Goal: Find contact information: Find contact information

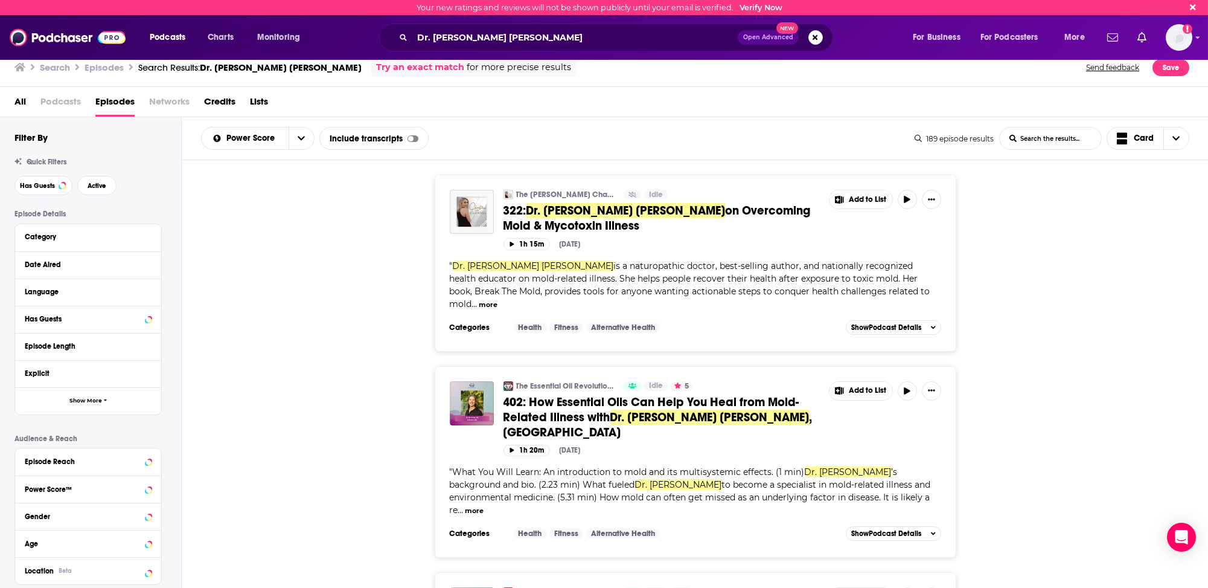
scroll to position [1087, 0]
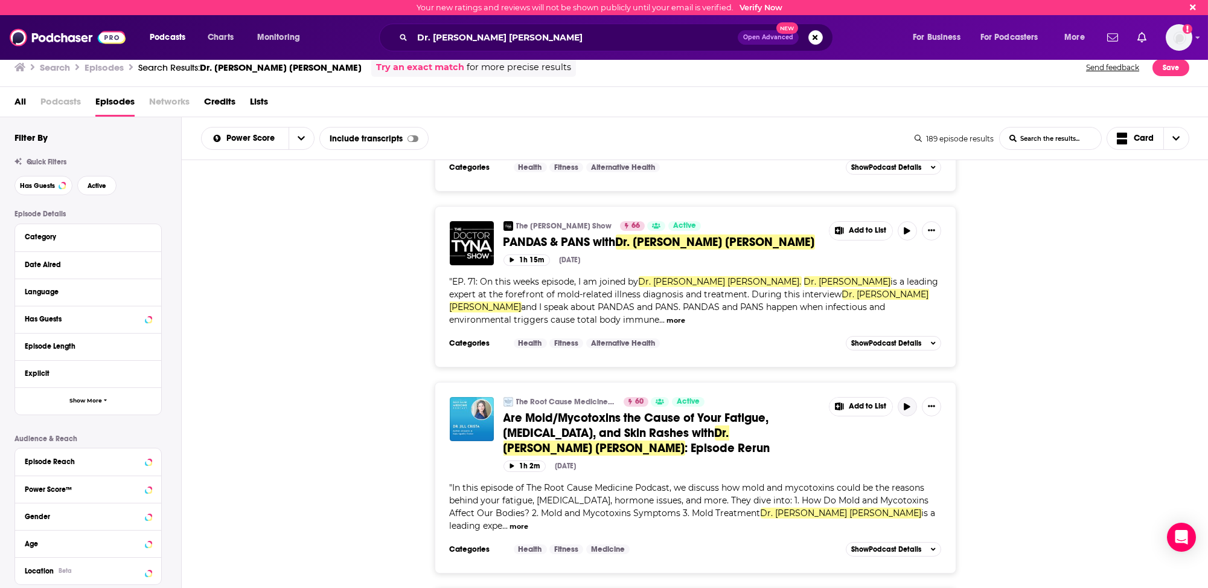
click at [903, 403] on icon "button" at bounding box center [907, 406] width 9 height 7
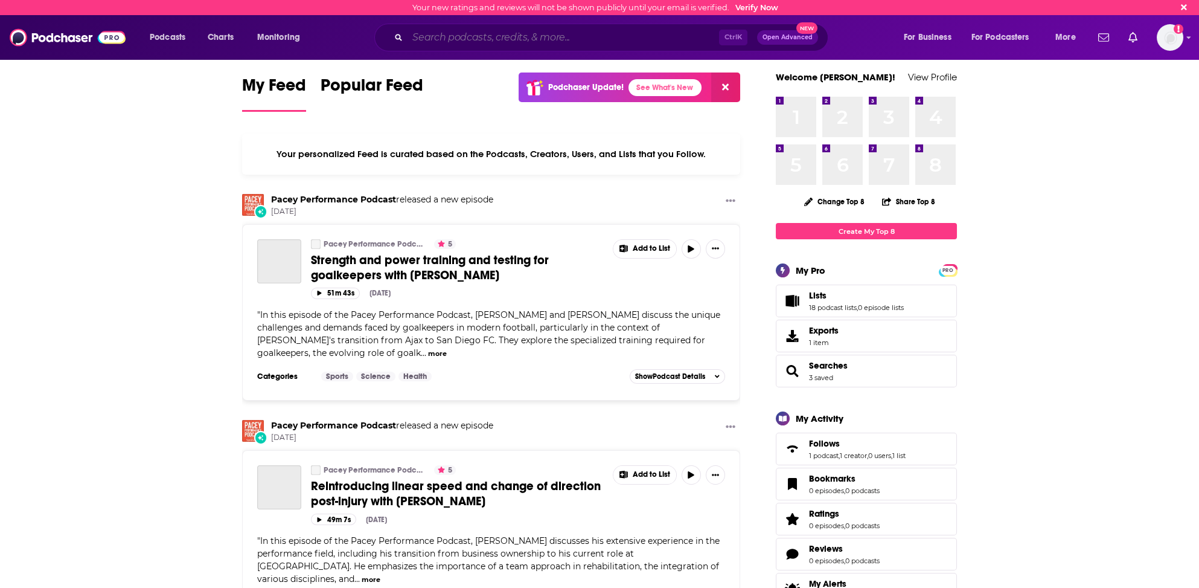
click at [527, 38] on input "Search podcasts, credits, & more..." at bounding box center [564, 37] width 312 height 19
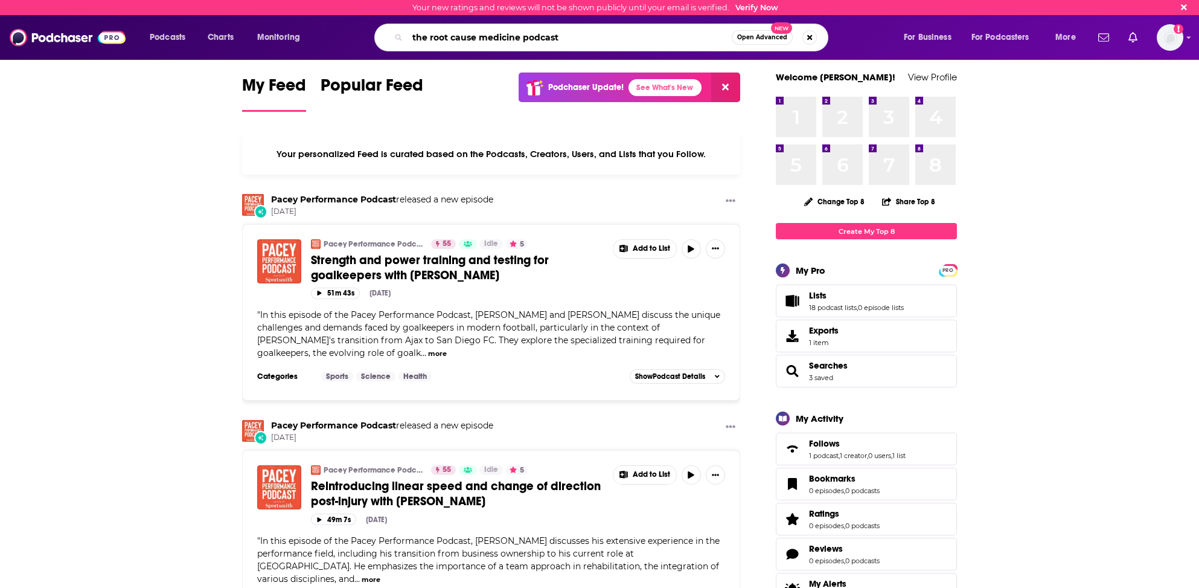
type input "the root cause medicine podcast"
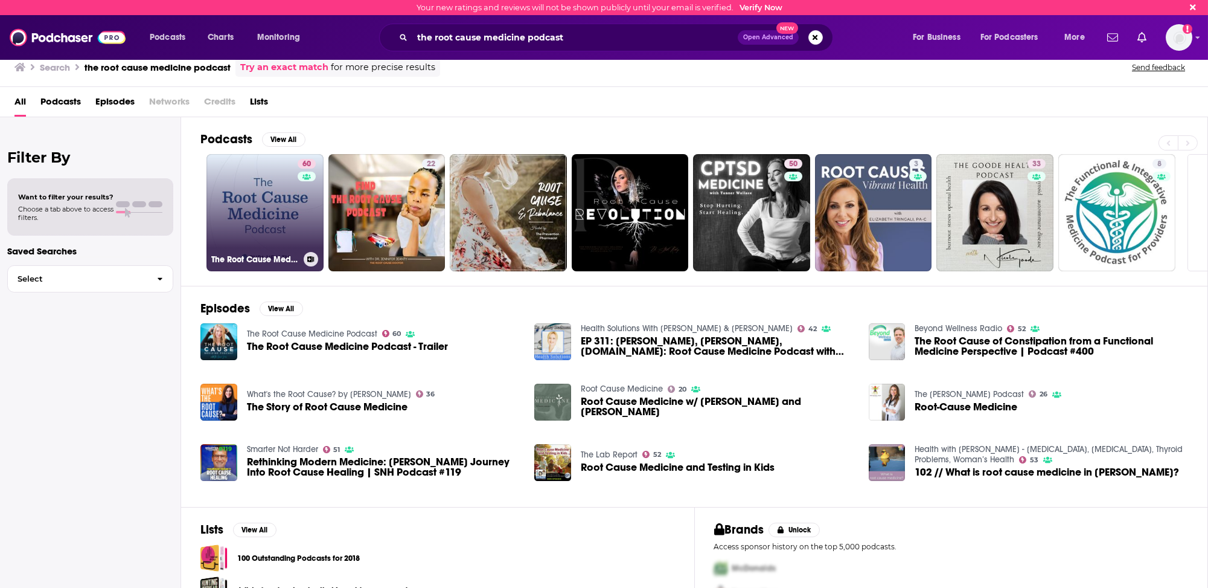
click at [244, 217] on link "60 The Root Cause Medicine Podcast" at bounding box center [265, 212] width 117 height 117
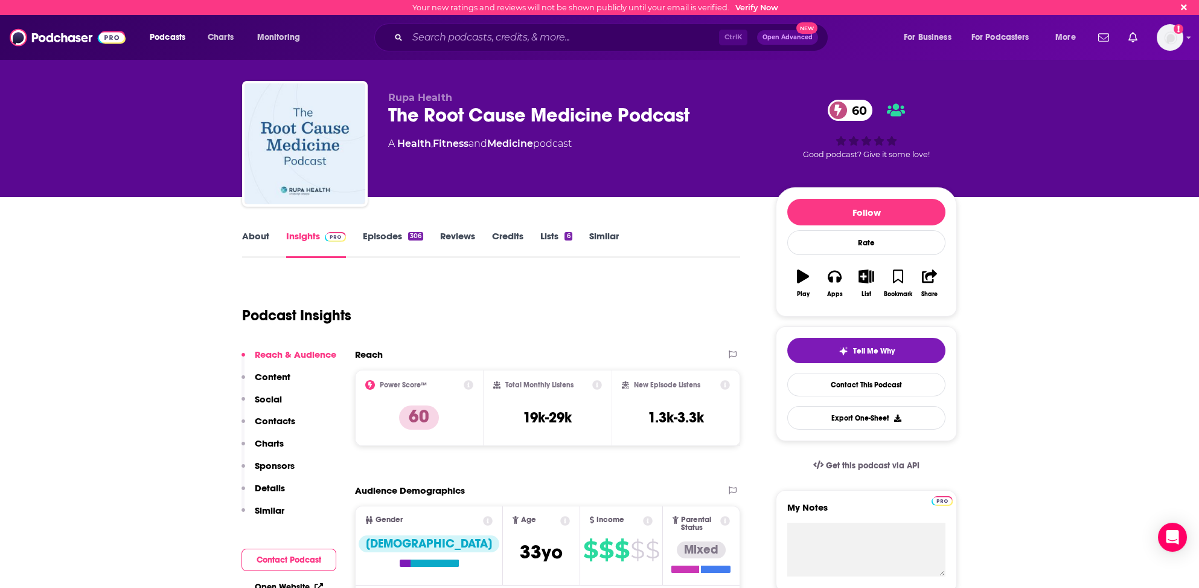
click at [257, 234] on link "About" at bounding box center [255, 244] width 27 height 28
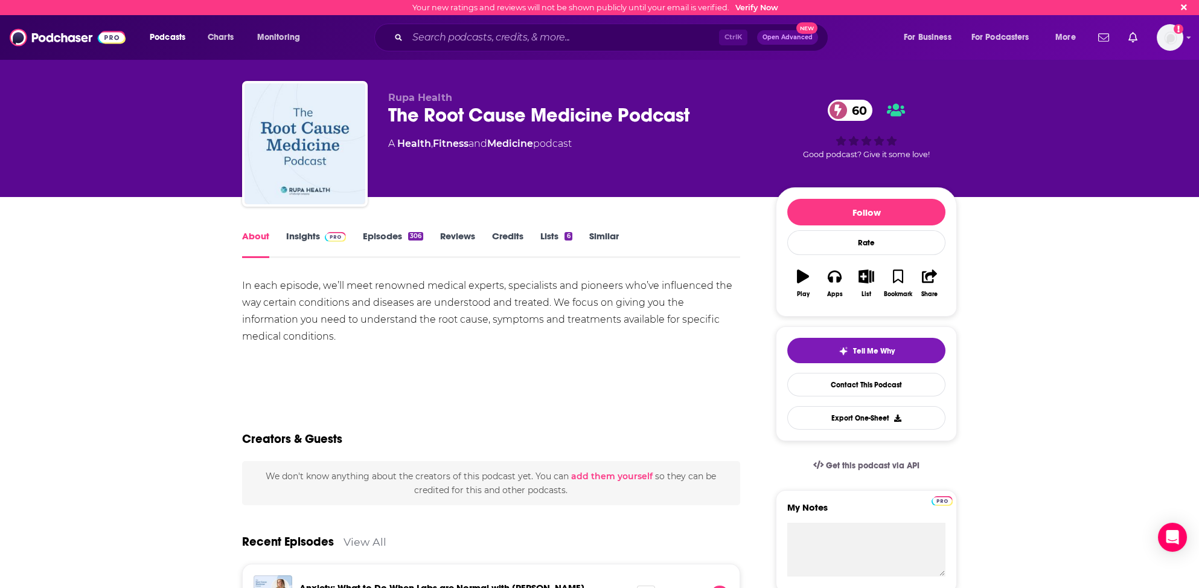
click at [307, 231] on link "Insights" at bounding box center [316, 244] width 60 height 28
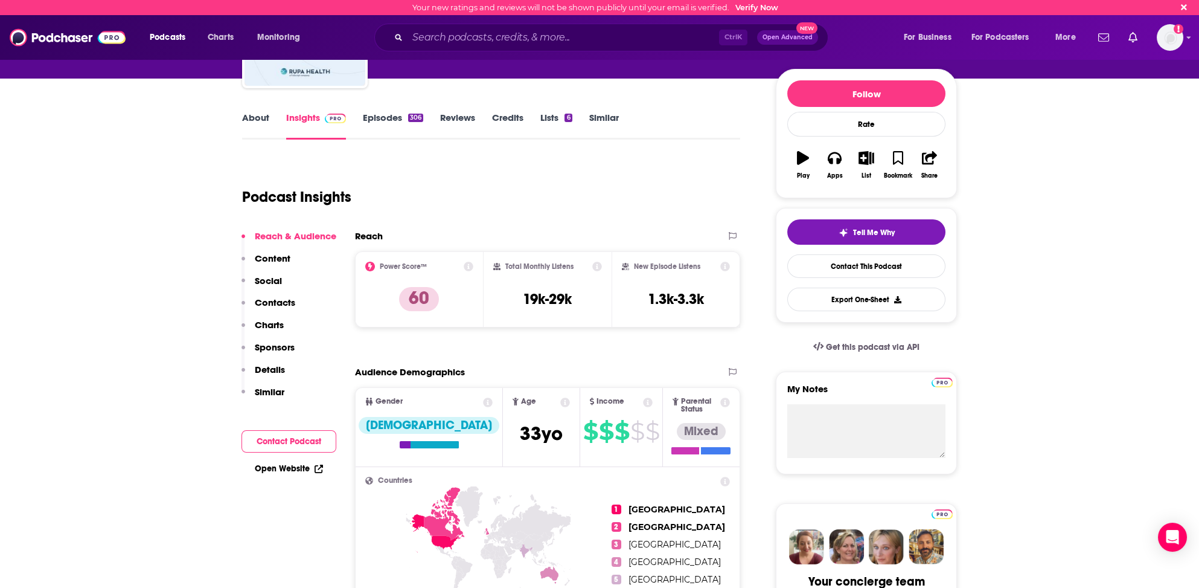
scroll to position [121, 0]
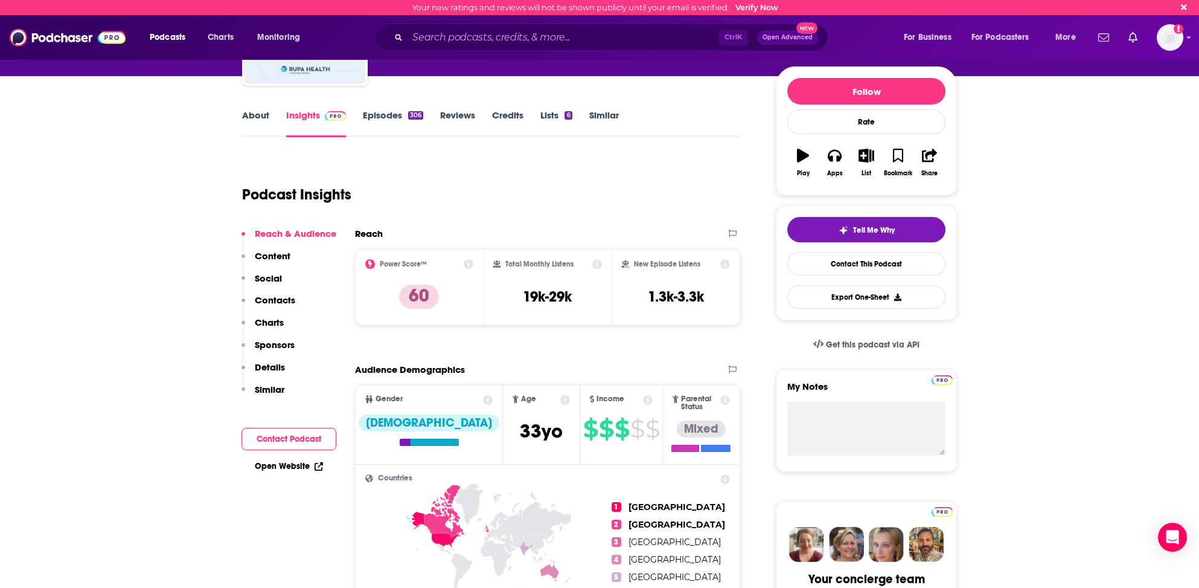
click at [275, 297] on p "Contacts" at bounding box center [275, 299] width 40 height 11
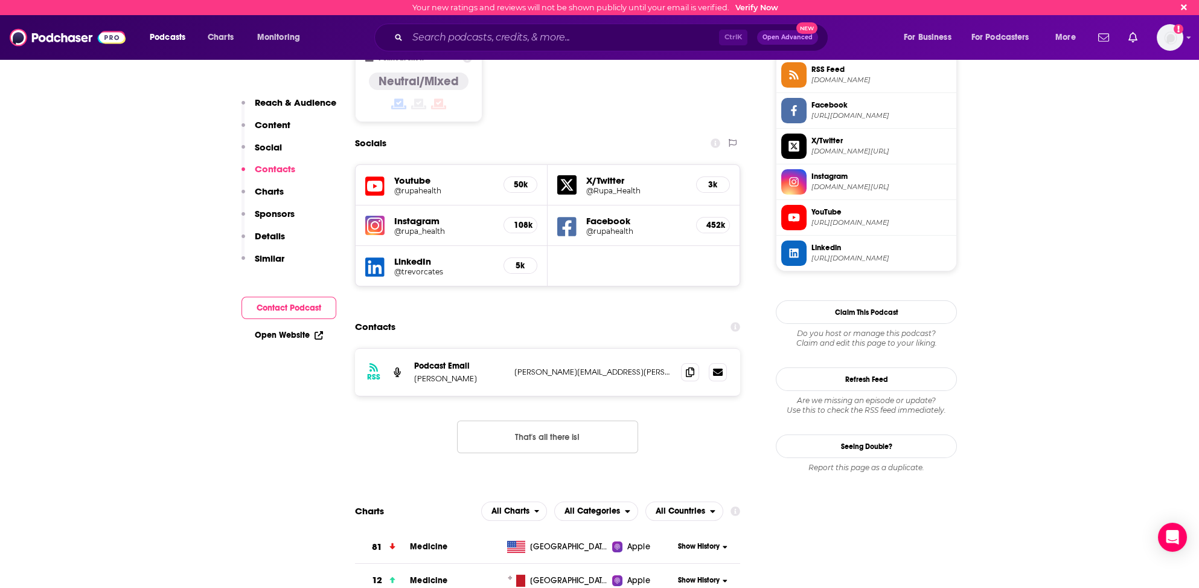
scroll to position [1074, 0]
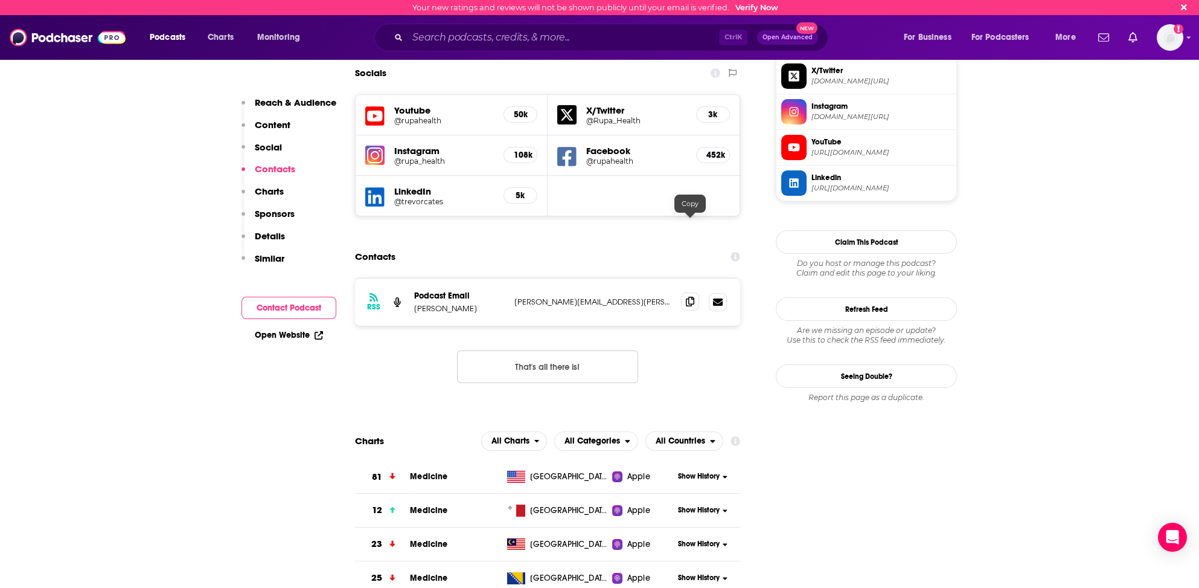
click at [690, 296] on icon at bounding box center [690, 301] width 8 height 10
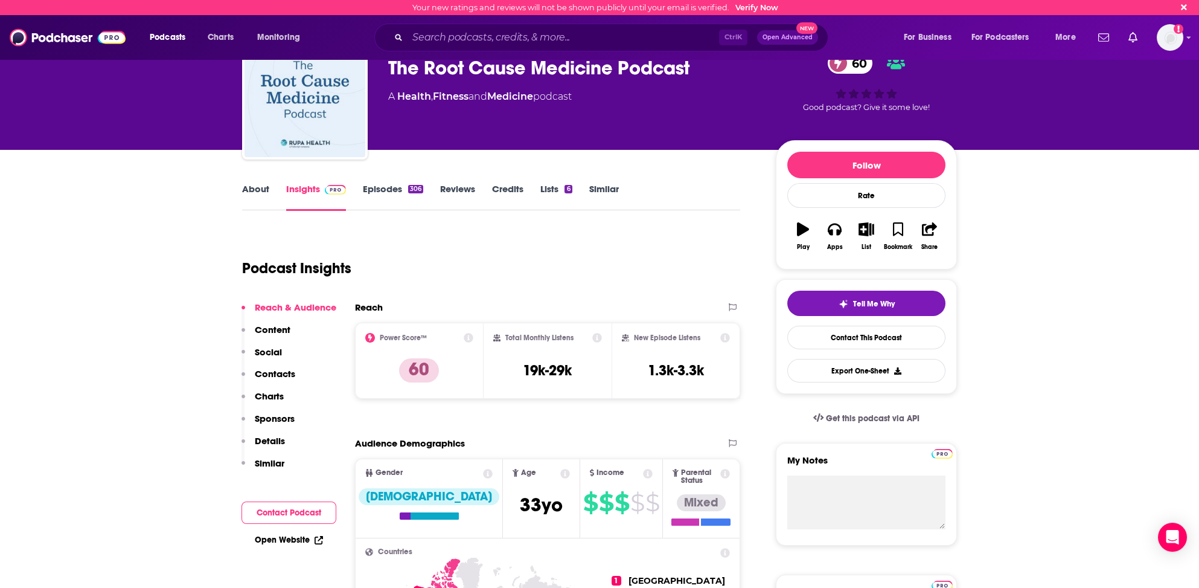
scroll to position [0, 0]
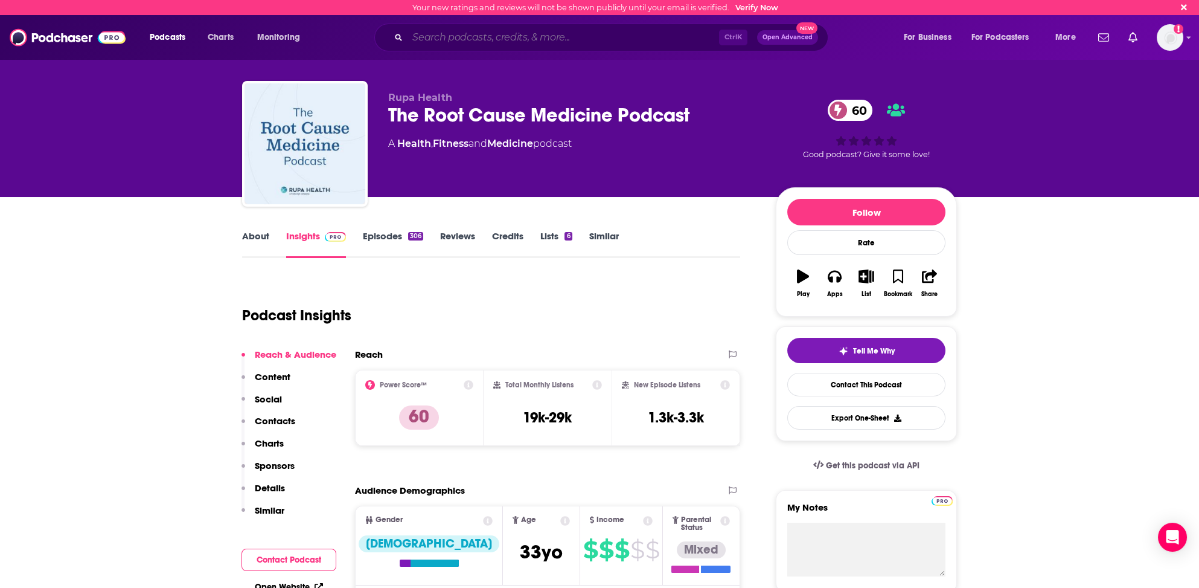
click at [428, 36] on input "Search podcasts, credits, & more..." at bounding box center [564, 37] width 312 height 19
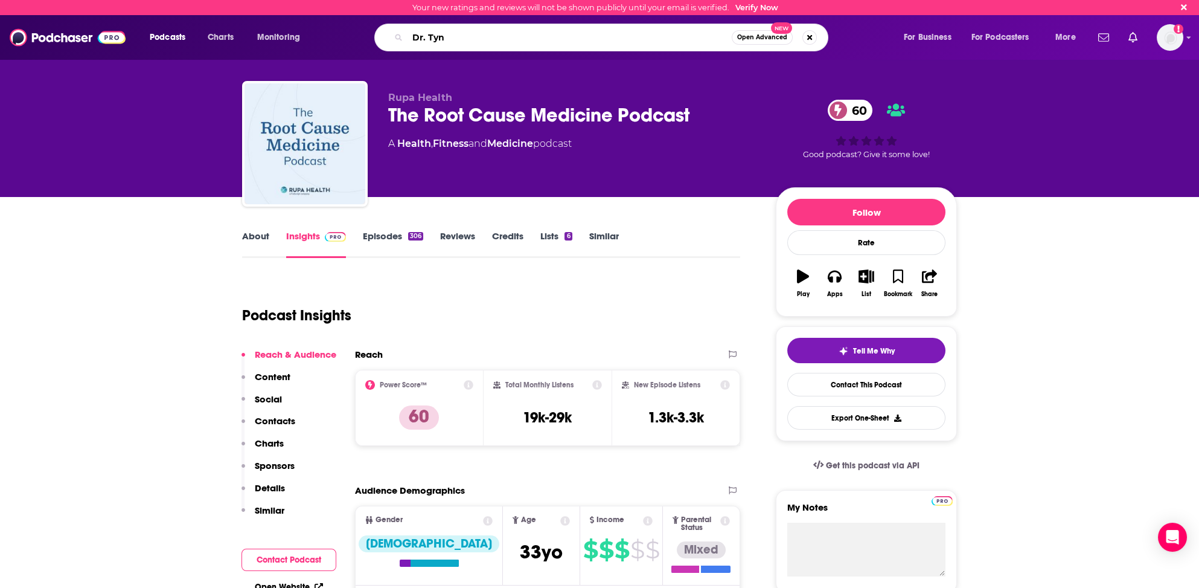
type input "Dr. Tyna"
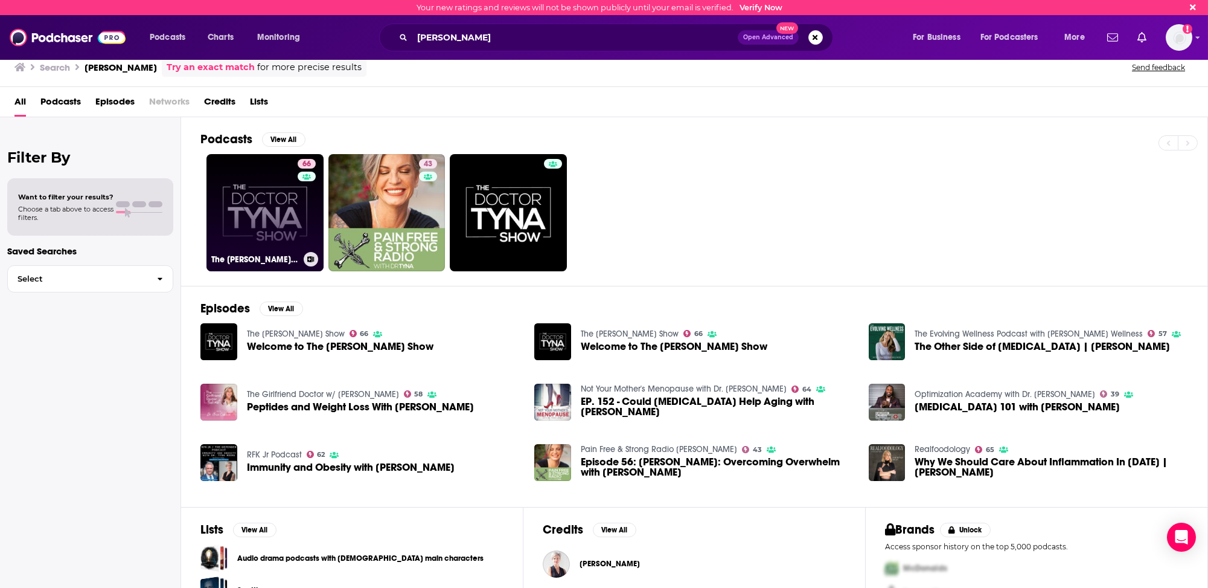
click at [215, 231] on link "66 The Dr. Tyna Show" at bounding box center [265, 212] width 117 height 117
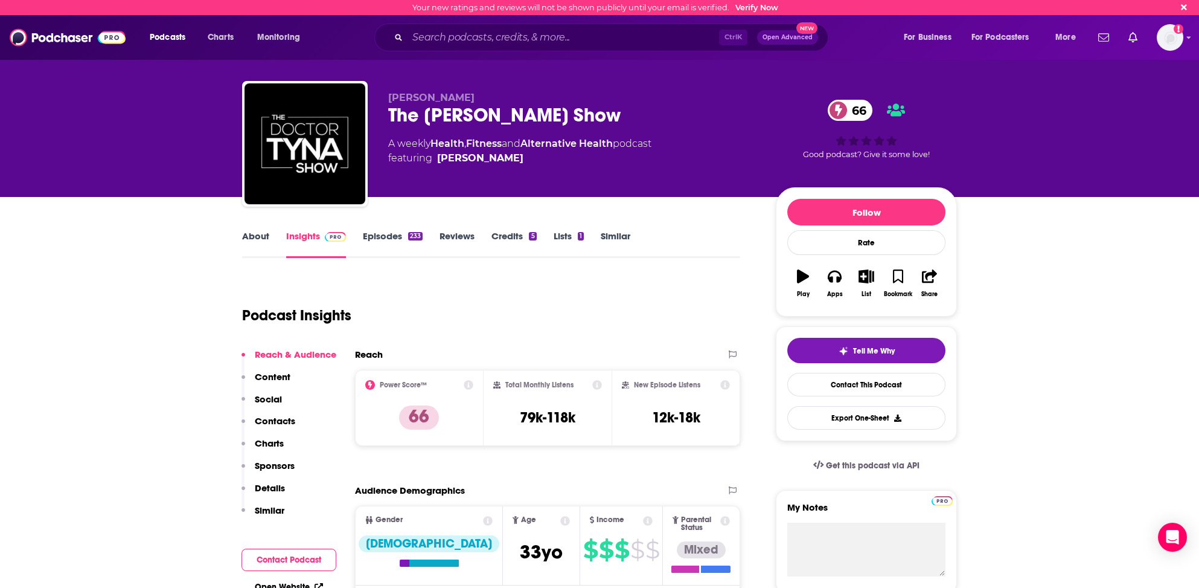
click at [274, 418] on p "Contacts" at bounding box center [275, 420] width 40 height 11
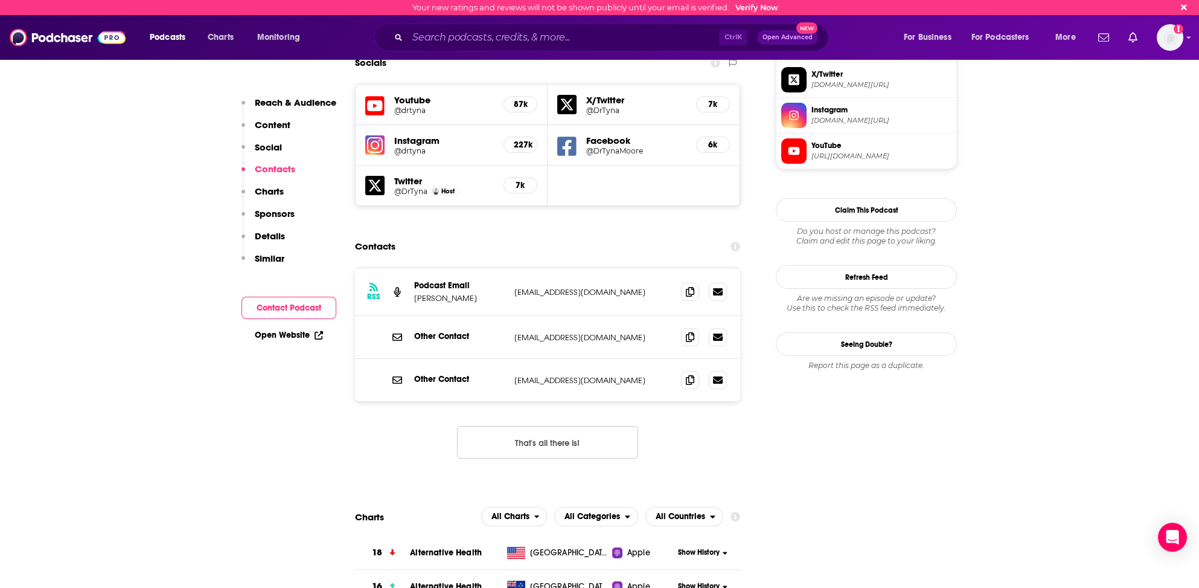
scroll to position [1075, 0]
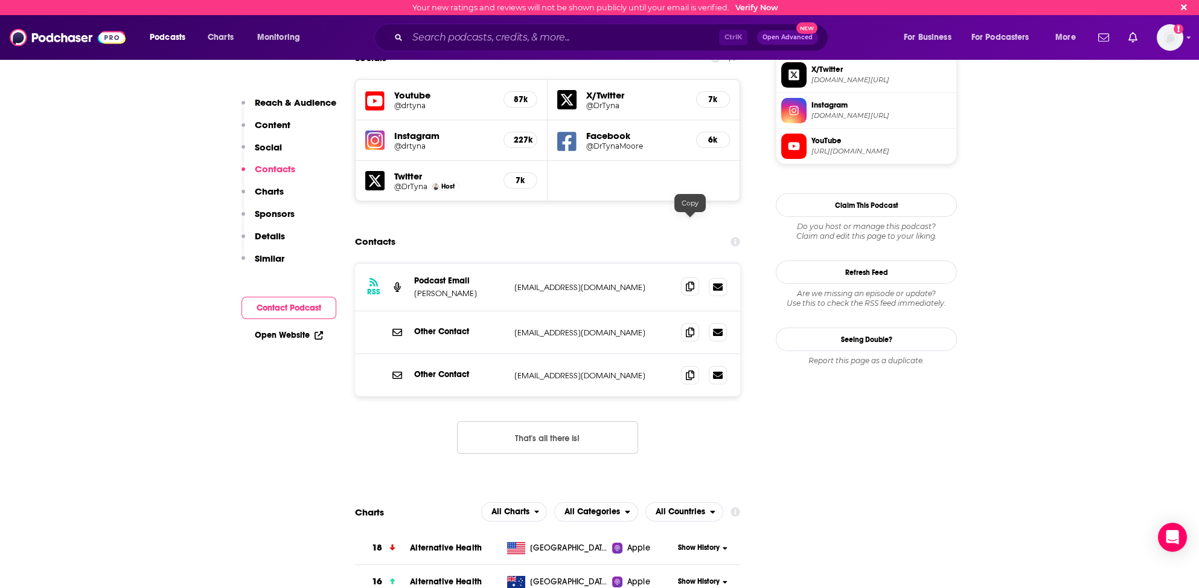
click at [691, 281] on icon at bounding box center [690, 286] width 8 height 10
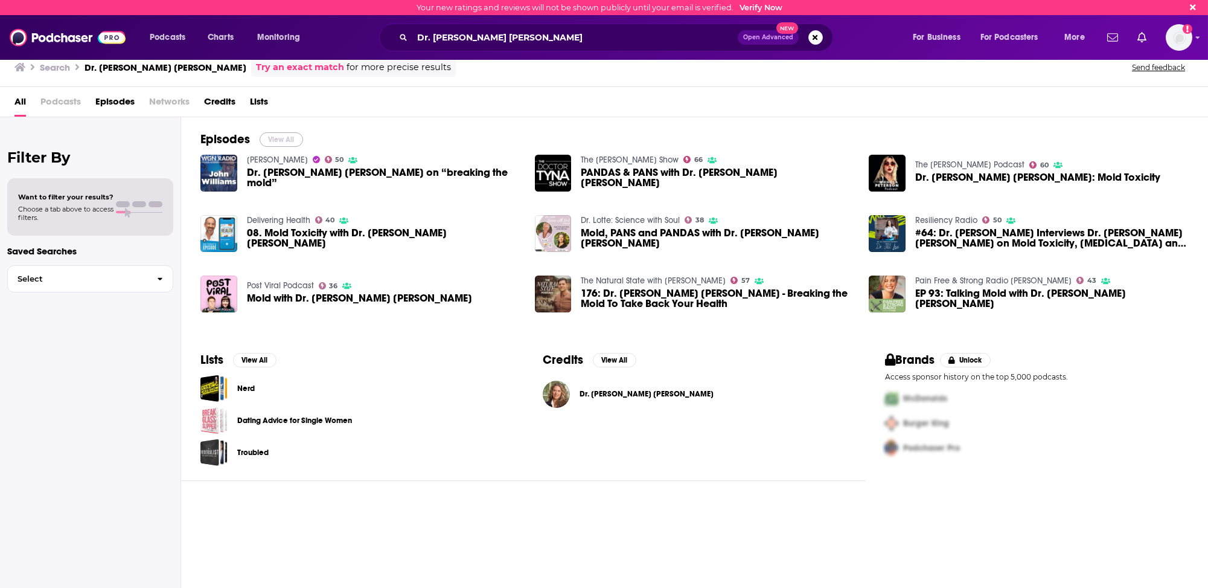
click at [281, 139] on button "View All" at bounding box center [281, 139] width 43 height 14
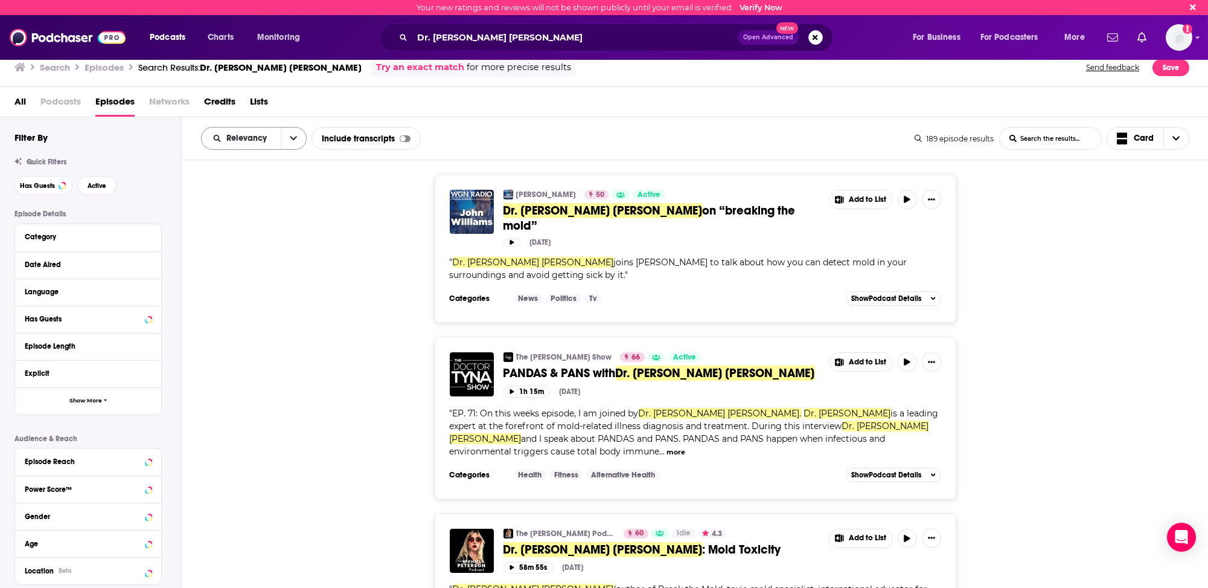
click at [228, 139] on span "Relevancy" at bounding box center [248, 138] width 45 height 8
click at [234, 239] on span "Power Score" at bounding box center [261, 241] width 71 height 7
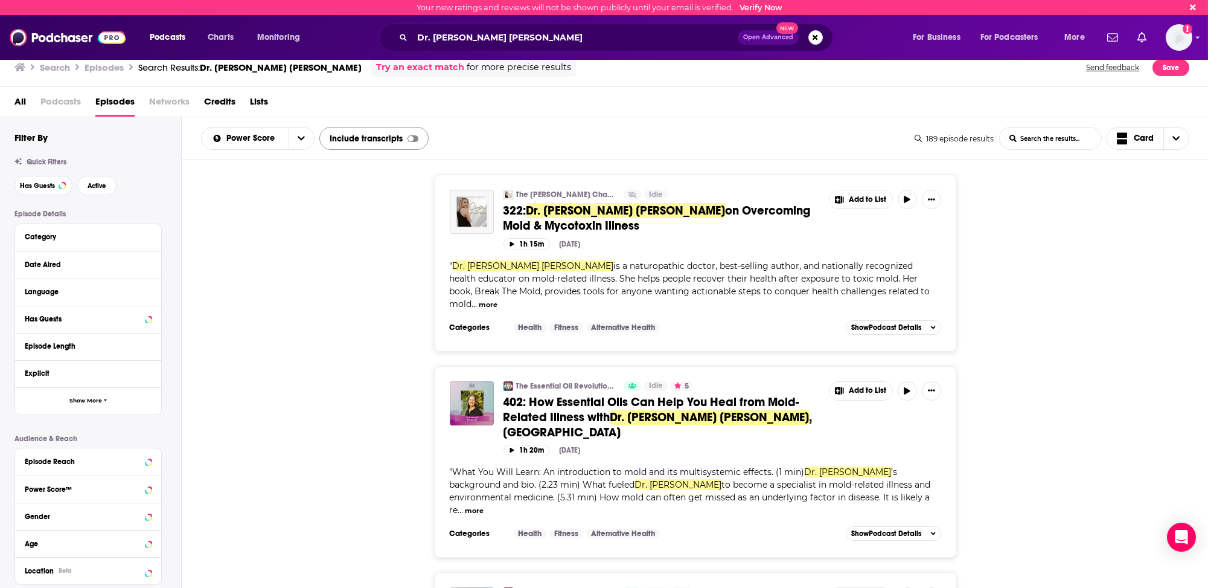
click at [388, 134] on div "Include transcripts" at bounding box center [373, 138] width 109 height 23
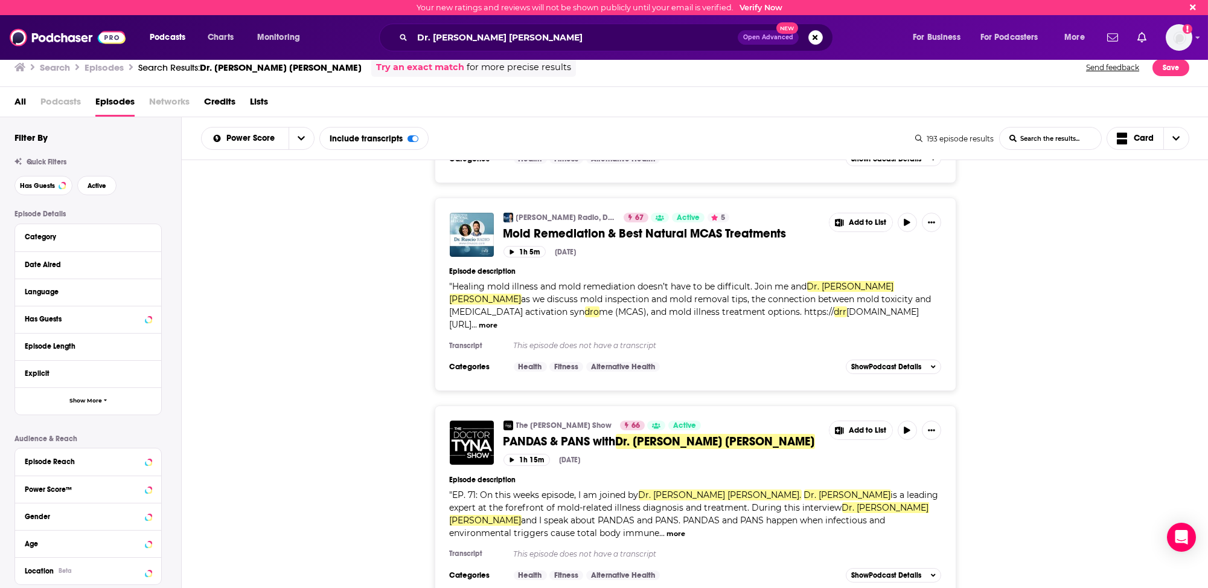
scroll to position [1147, 0]
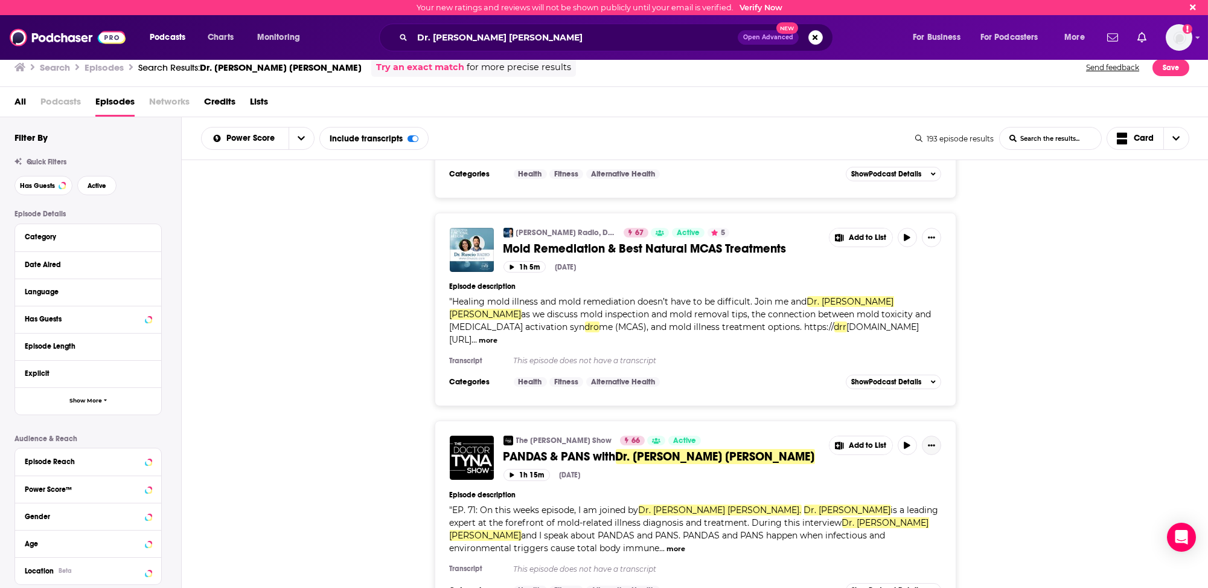
click at [928, 441] on icon "Show More Button" at bounding box center [931, 444] width 7 height 7
click at [934, 420] on div "The Dr. Tyna Show 66 Active PANDAS & PANS with Dr. Jill Crista Add to List 1h 1…" at bounding box center [696, 516] width 522 height 193
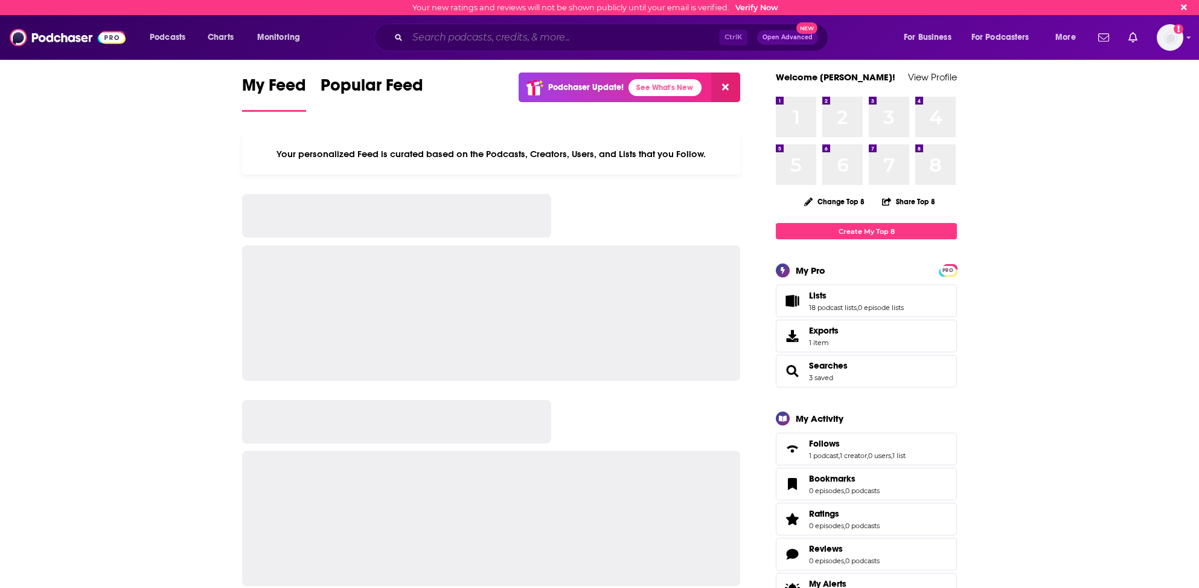
click at [514, 34] on input "Search podcasts, credits, & more..." at bounding box center [564, 37] width 312 height 19
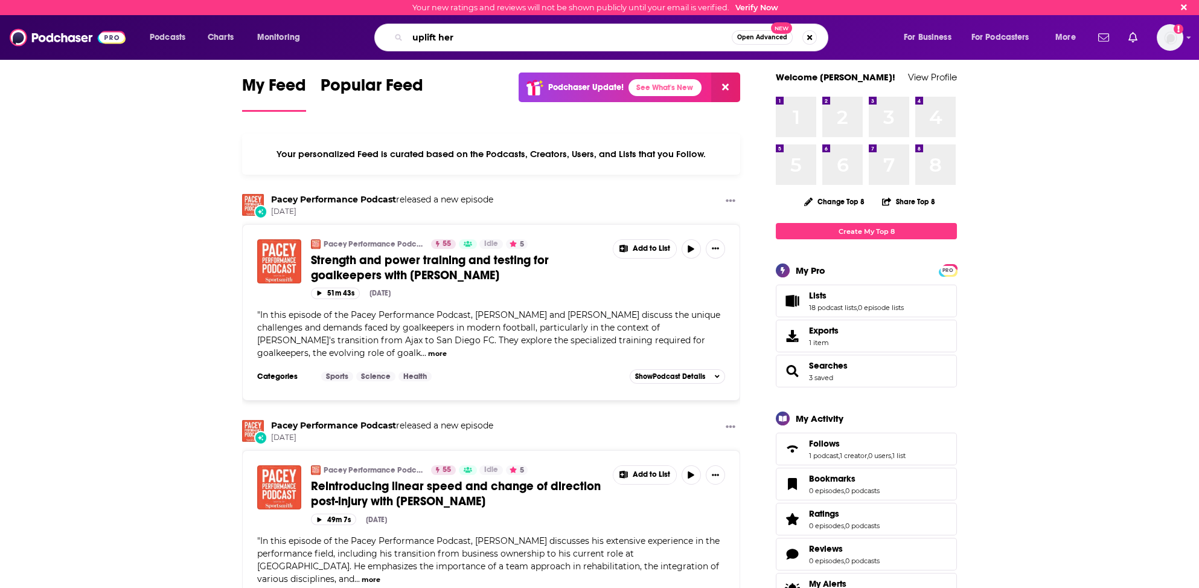
type input "uplift her"
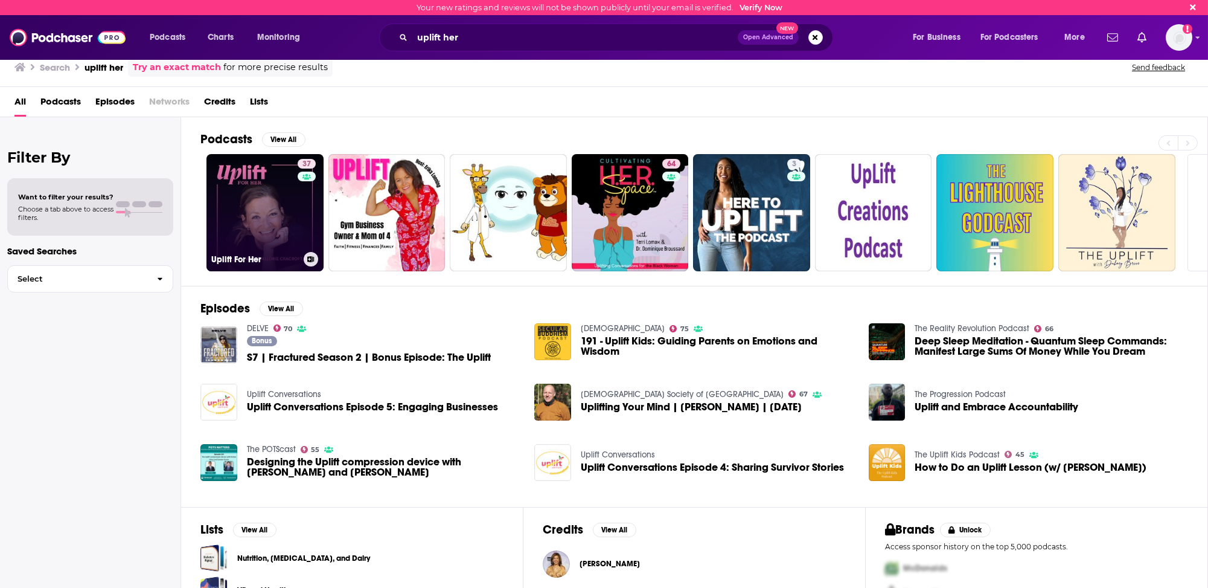
click at [223, 222] on link "37 Uplift For Her" at bounding box center [265, 212] width 117 height 117
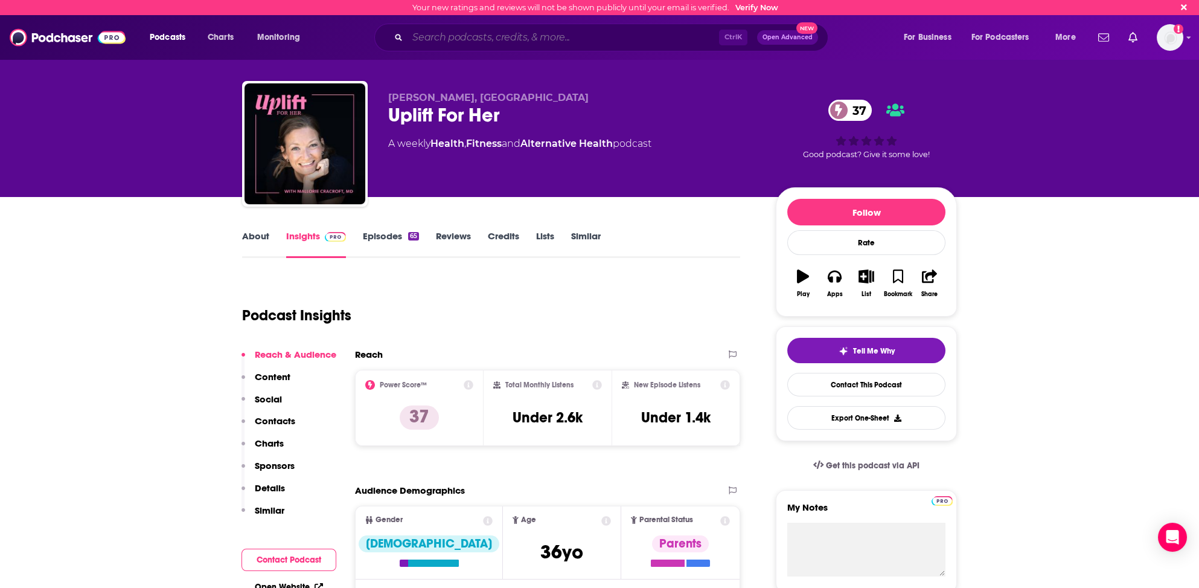
click at [444, 36] on input "Search podcasts, credits, & more..." at bounding box center [564, 37] width 312 height 19
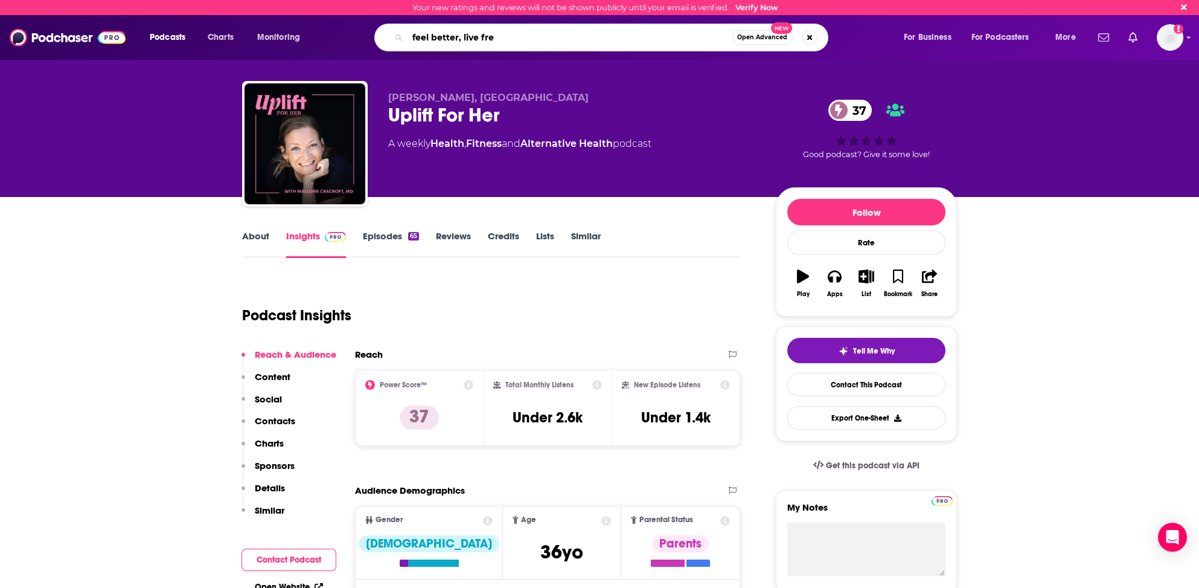
type input "feel better, live free"
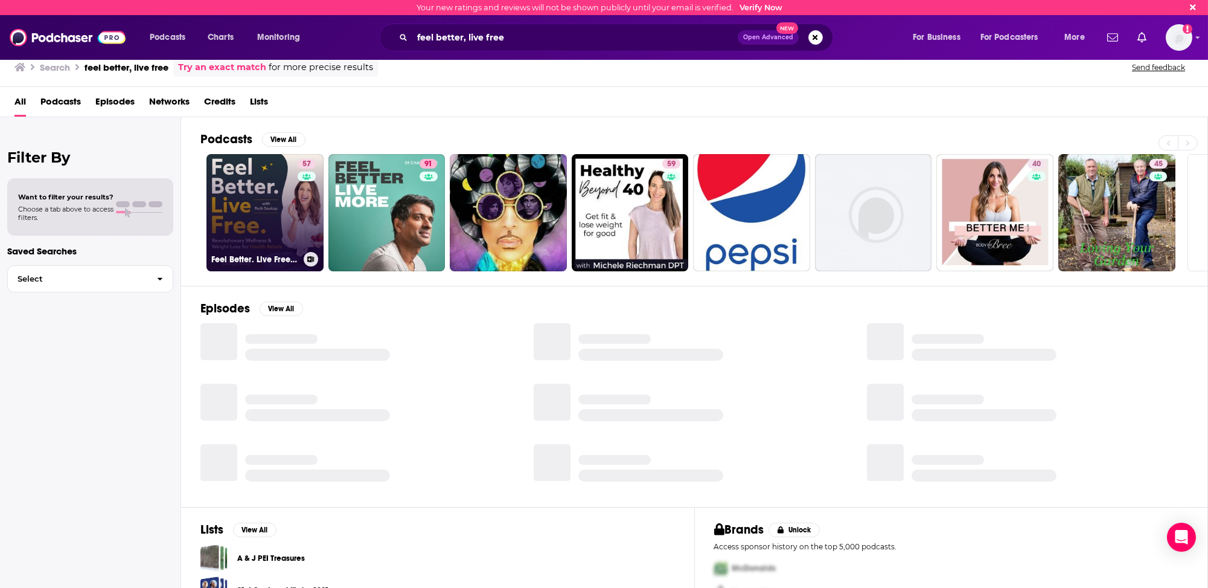
click at [271, 237] on link "57 Feel Better. Live Free. | Healthy Weight Loss & Wellness for Midlife Women" at bounding box center [265, 212] width 117 height 117
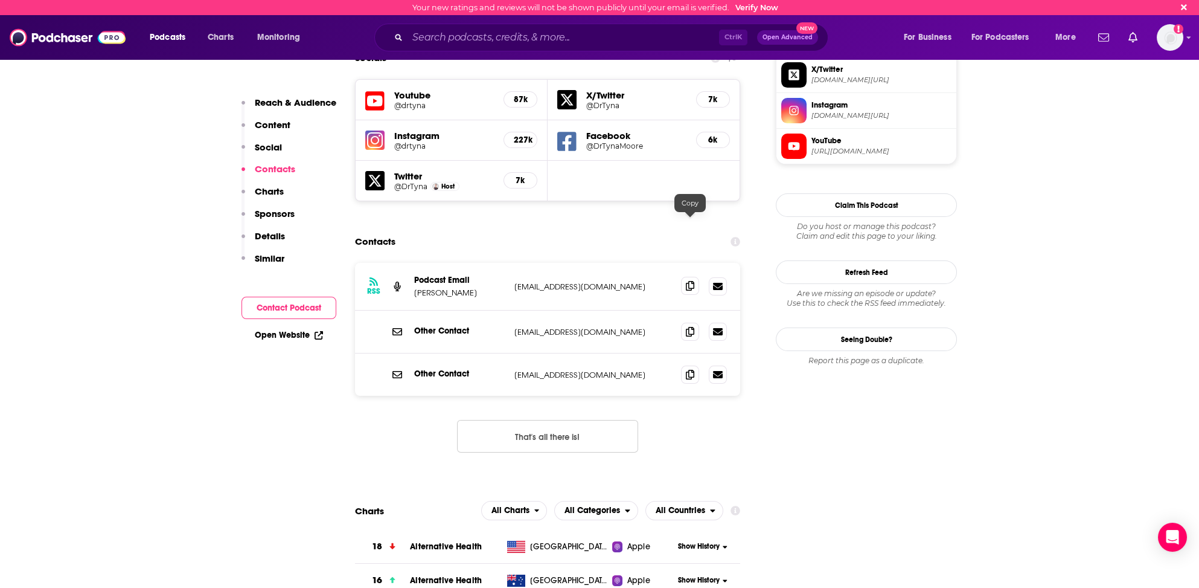
click at [690, 281] on icon at bounding box center [690, 286] width 8 height 10
click at [688, 369] on icon at bounding box center [690, 374] width 8 height 10
